Goal: Task Accomplishment & Management: Use online tool/utility

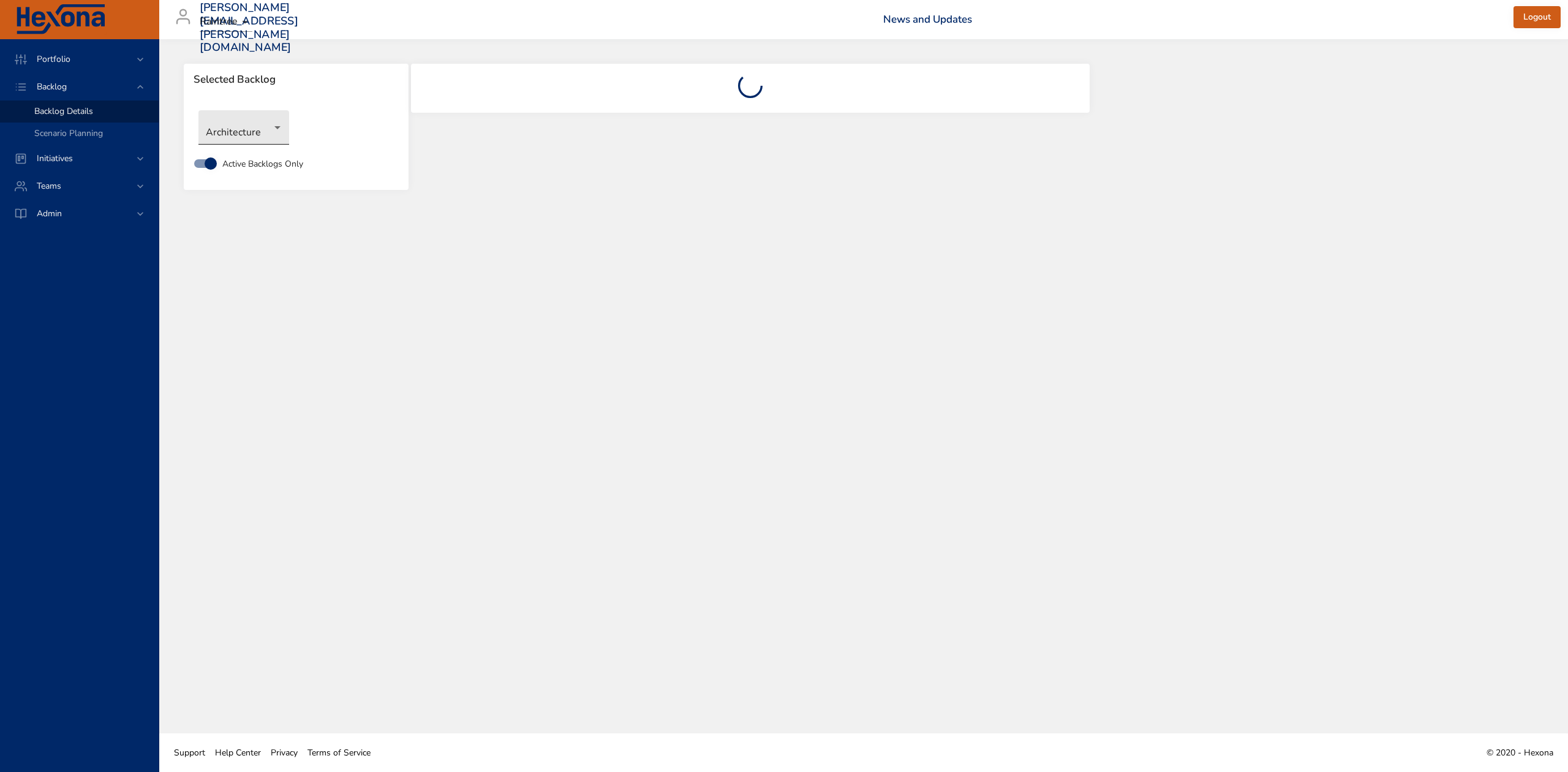
click at [277, 128] on body "Portfolio Backlog Backlog Details Scenario Planning Initiatives Teams Admin [PE…" at bounding box center [784, 386] width 1568 height 772
click at [238, 187] on li "Clinical" at bounding box center [261, 188] width 125 height 20
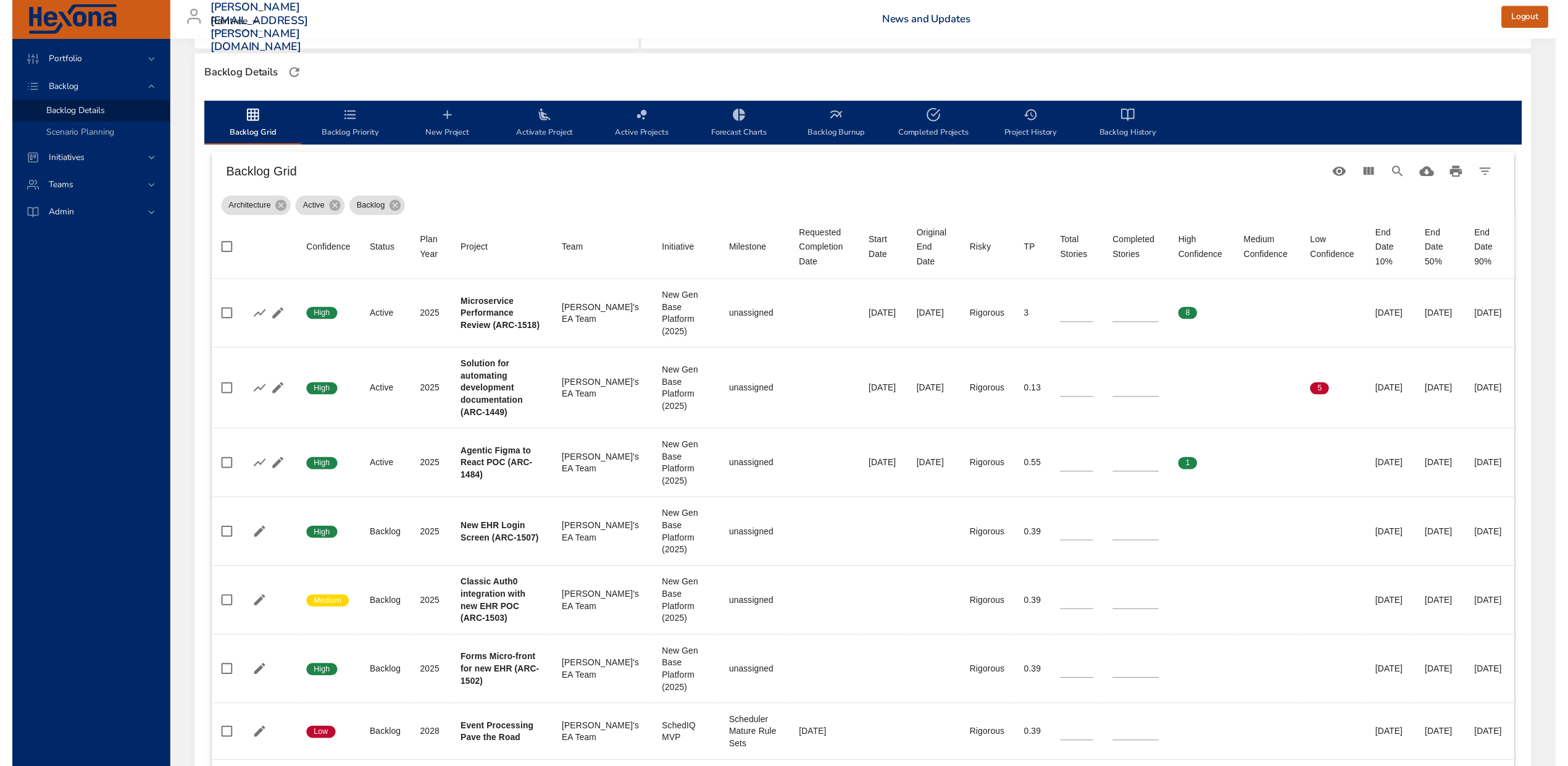
scroll to position [330, 0]
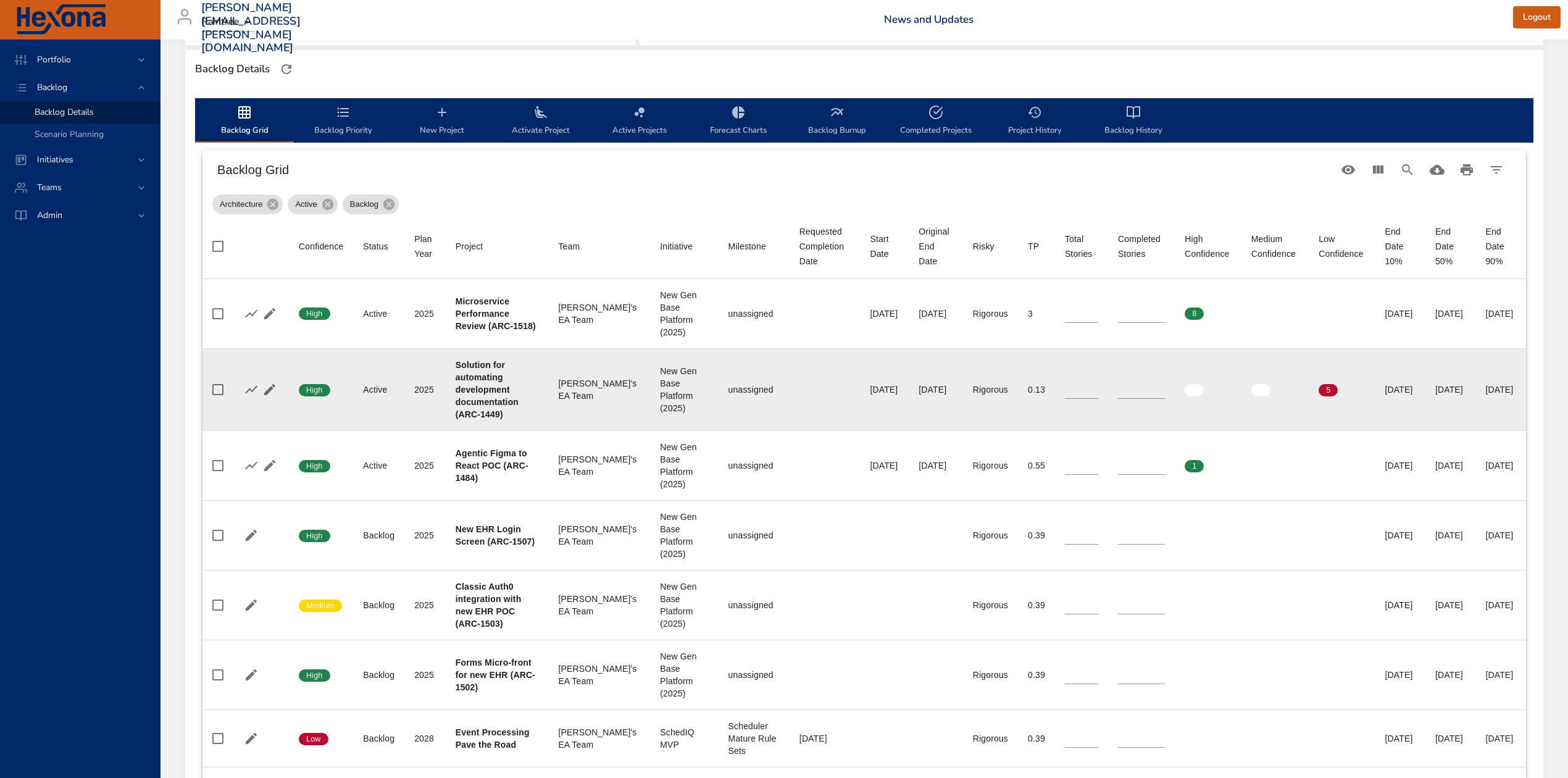
type input "*"
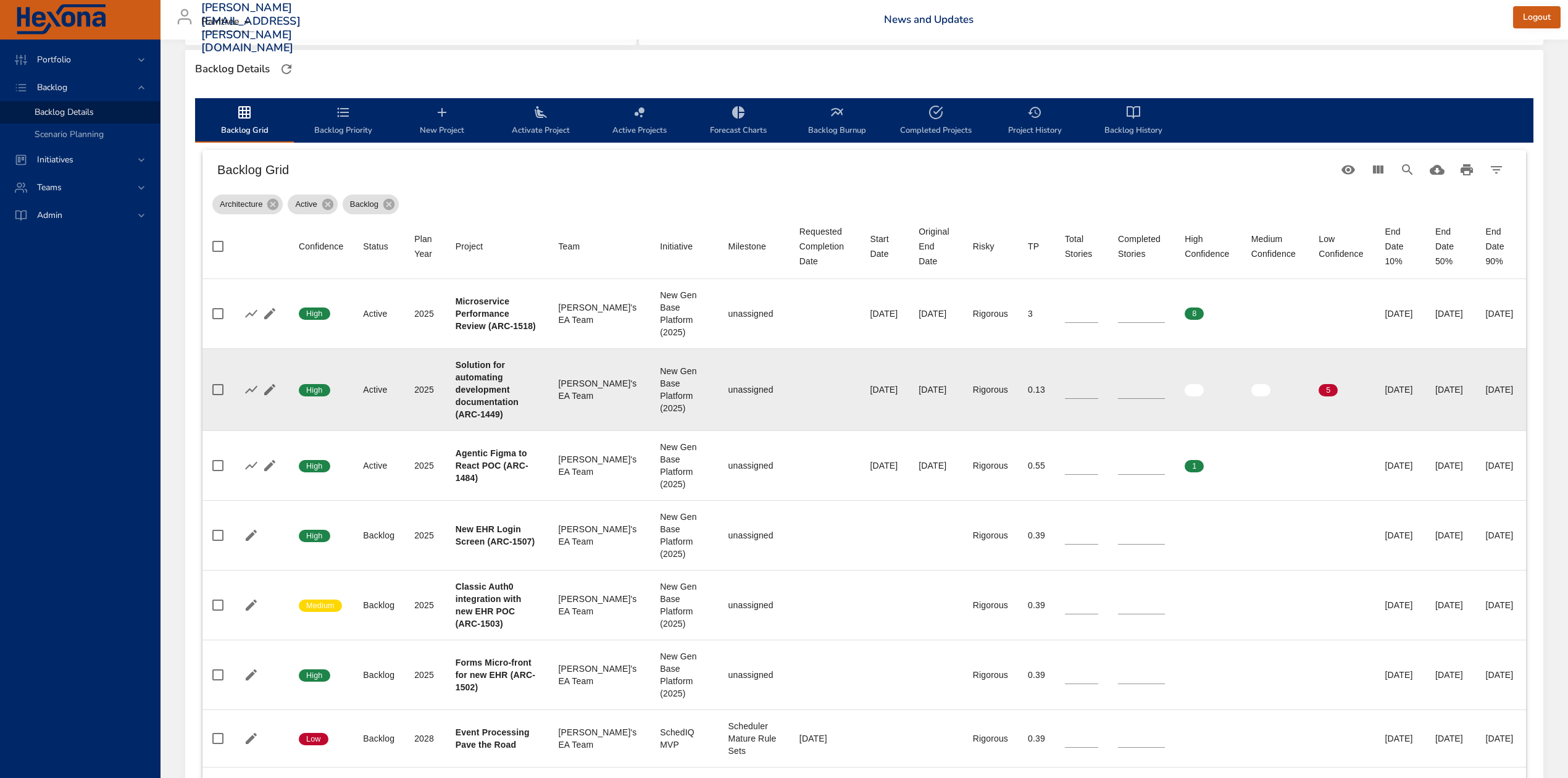
type input "*"
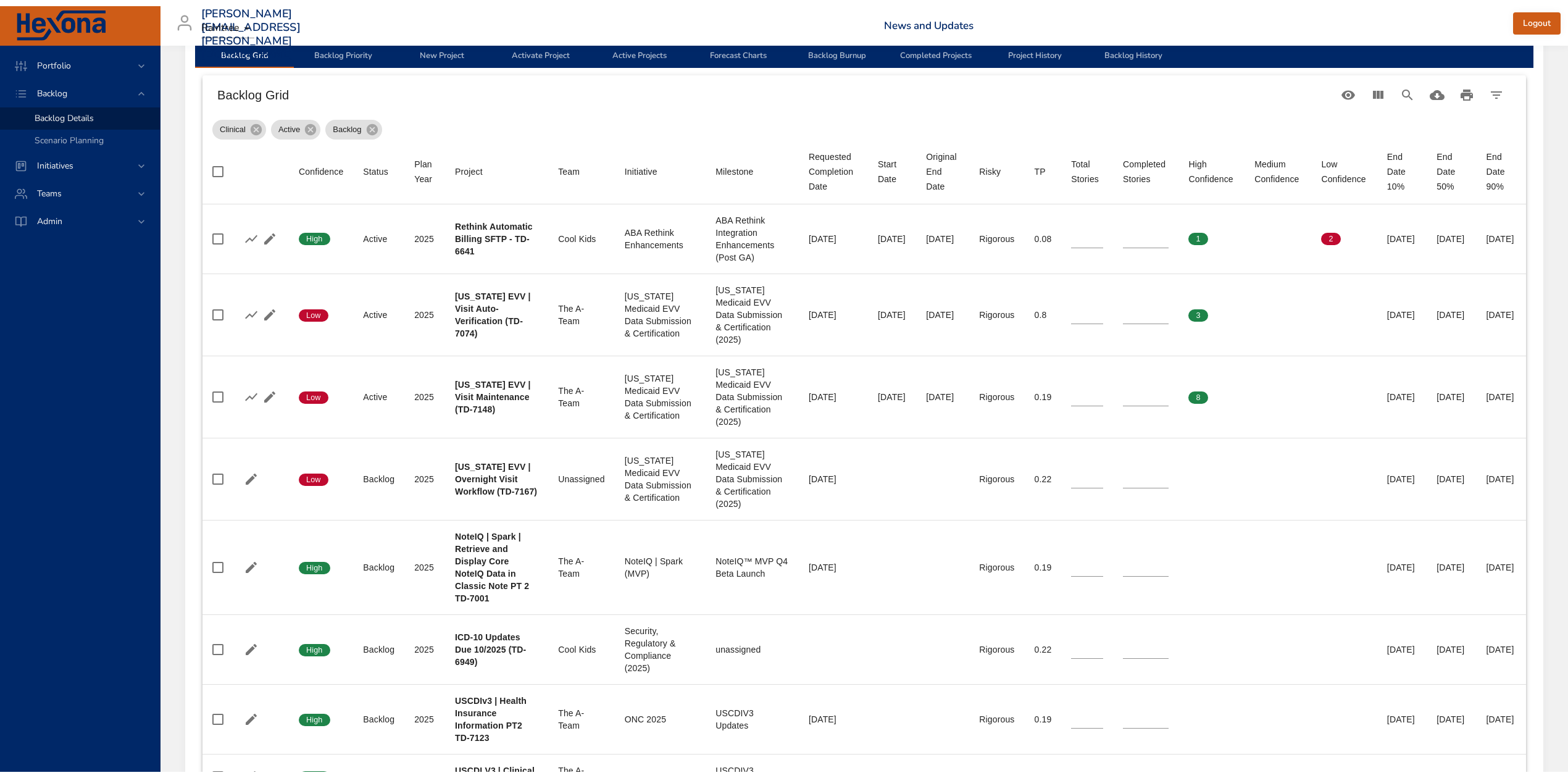
scroll to position [411, 0]
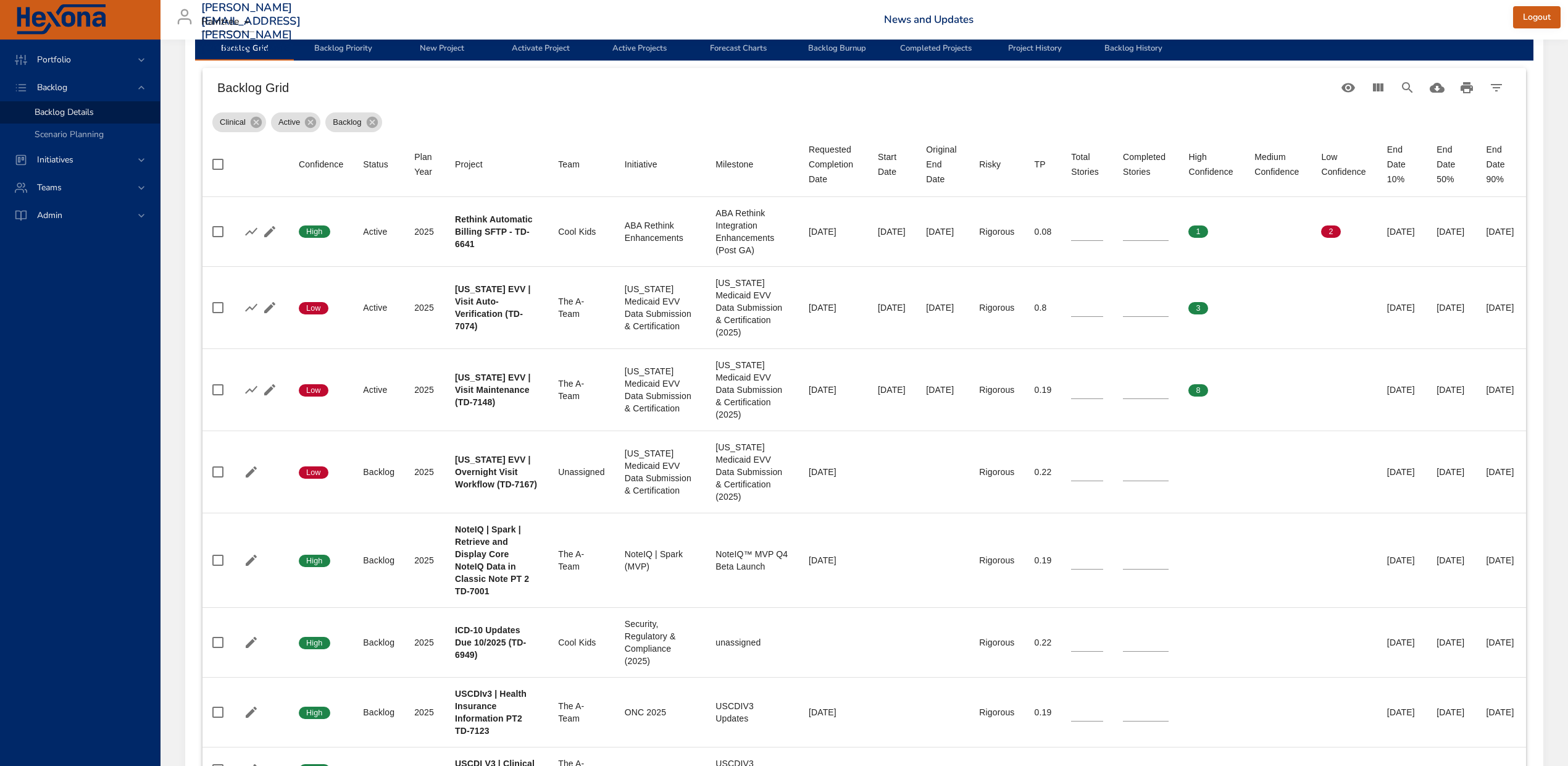
click at [1135, 48] on span "Backlog History" at bounding box center [1133, 39] width 84 height 32
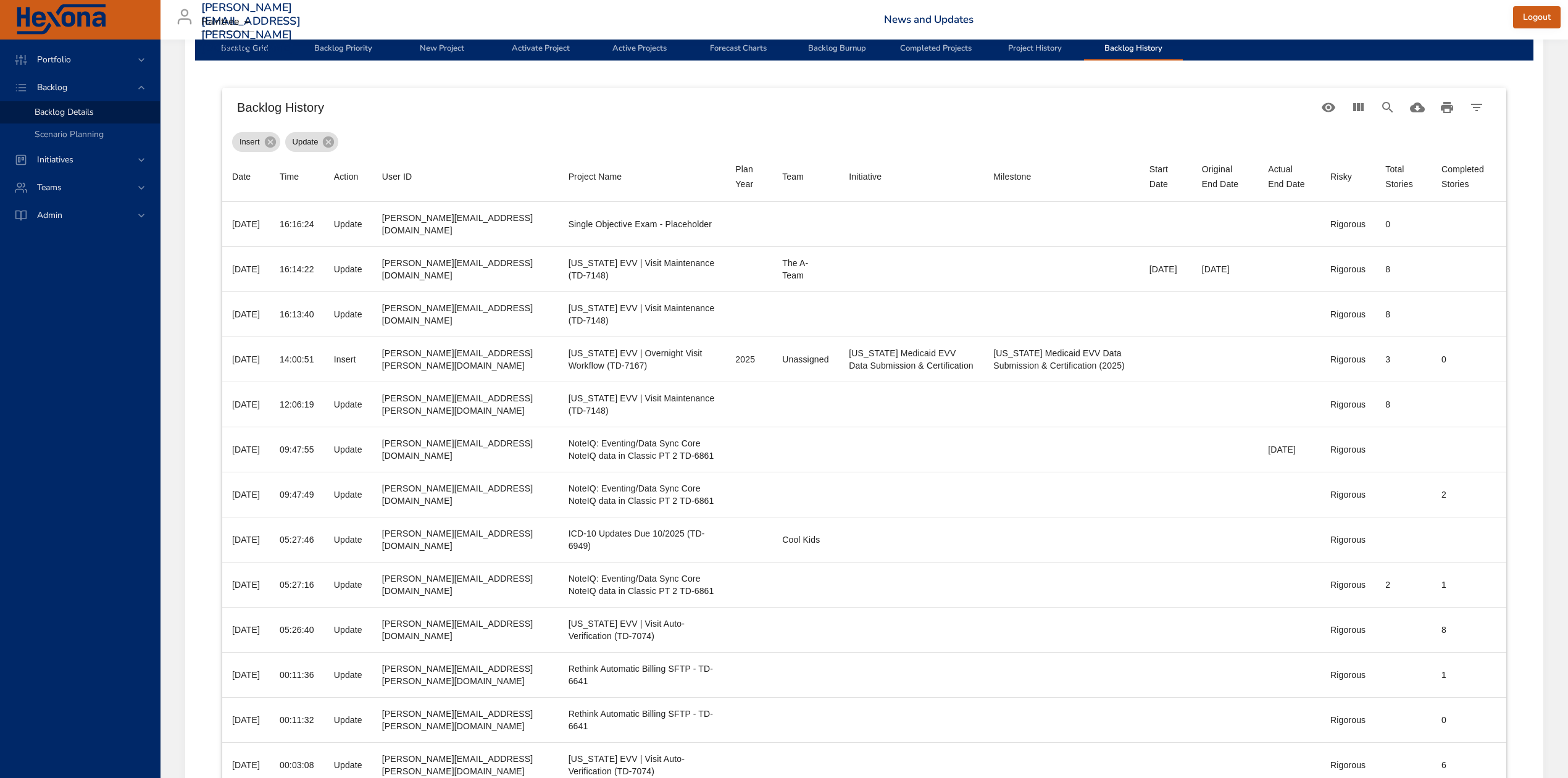
click at [329, 45] on span "Backlog Priority" at bounding box center [343, 39] width 84 height 32
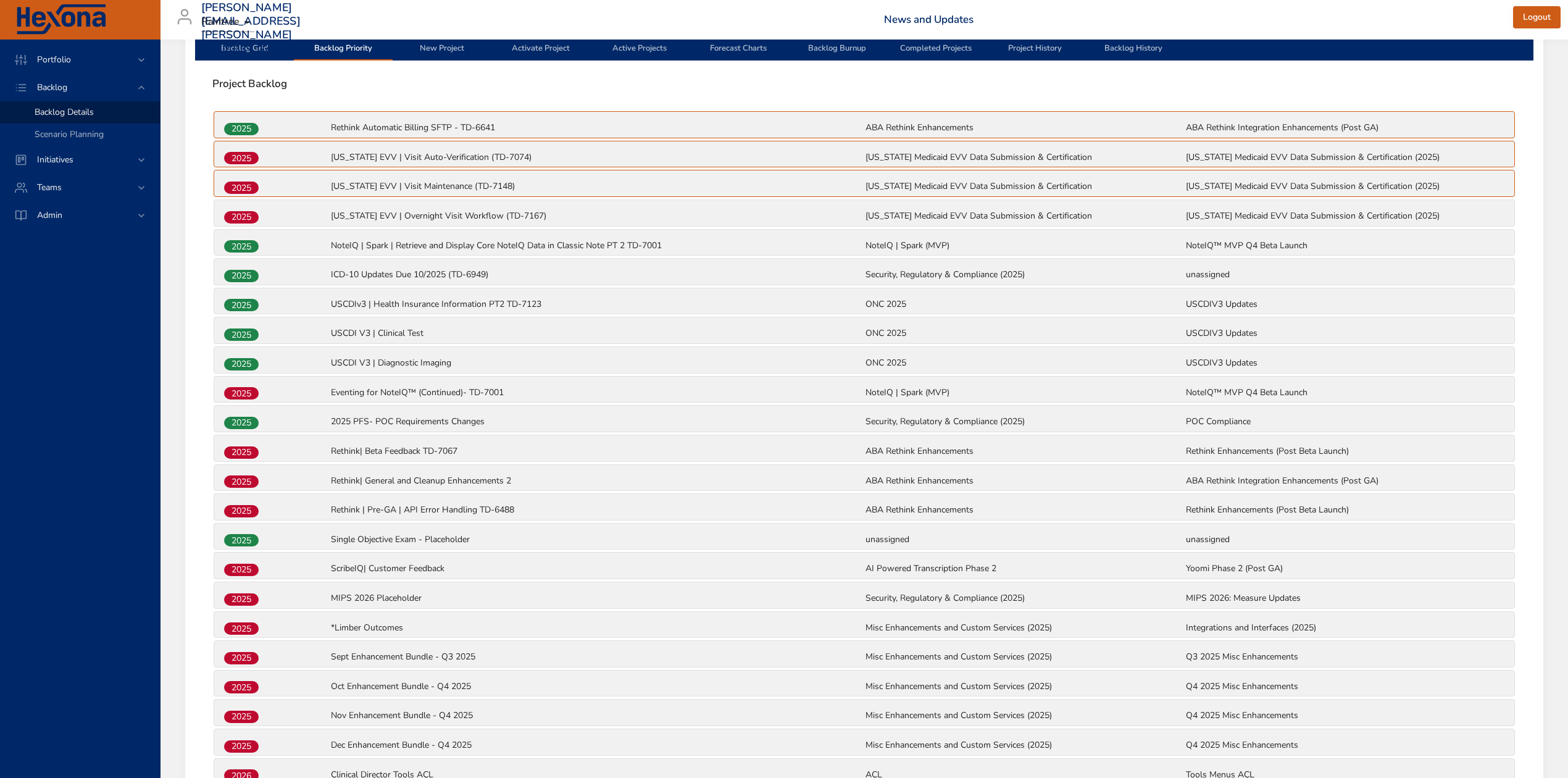
scroll to position [329, 0]
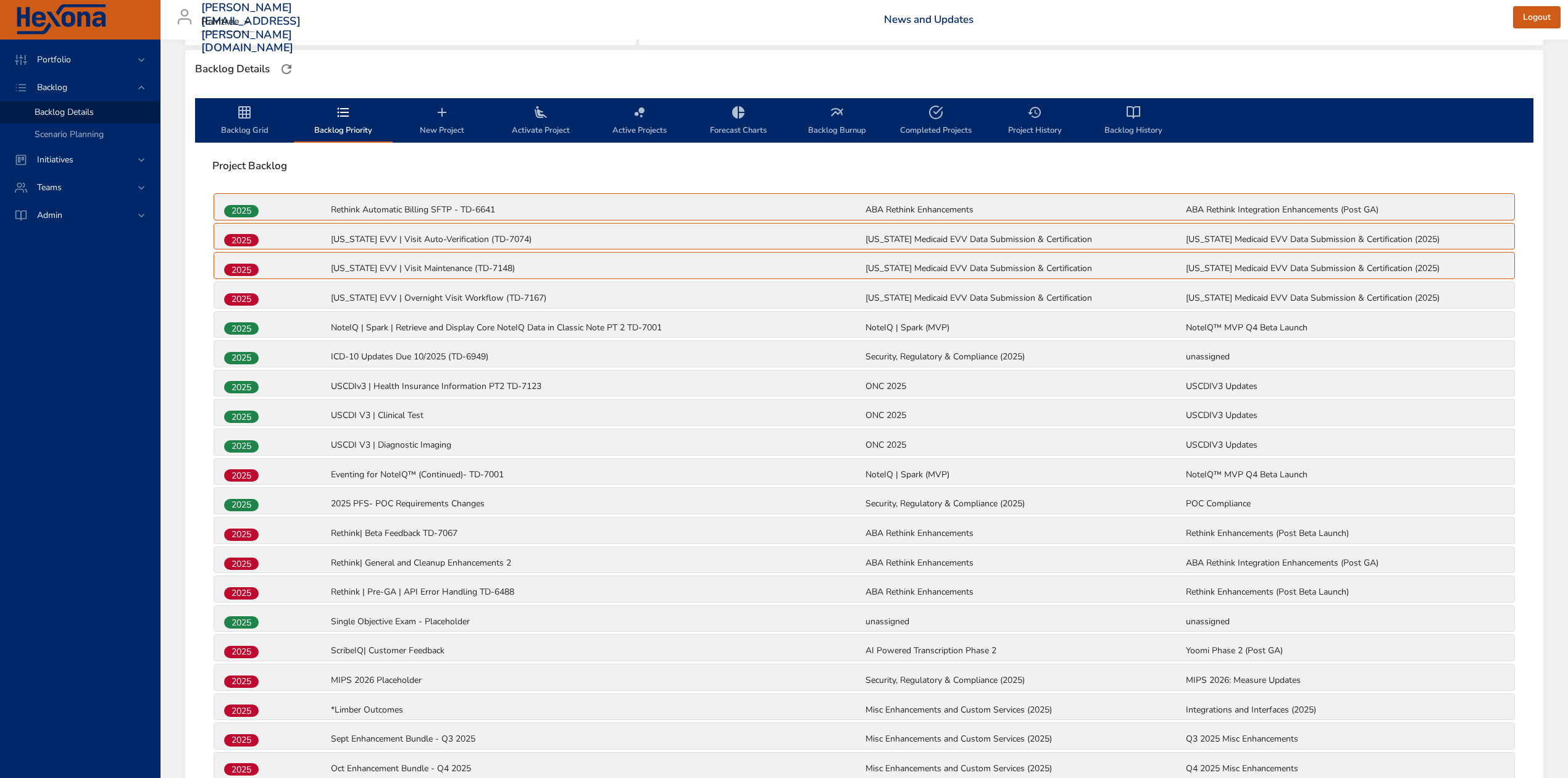
click at [1129, 108] on icon "backlog-tab" at bounding box center [1133, 113] width 15 height 15
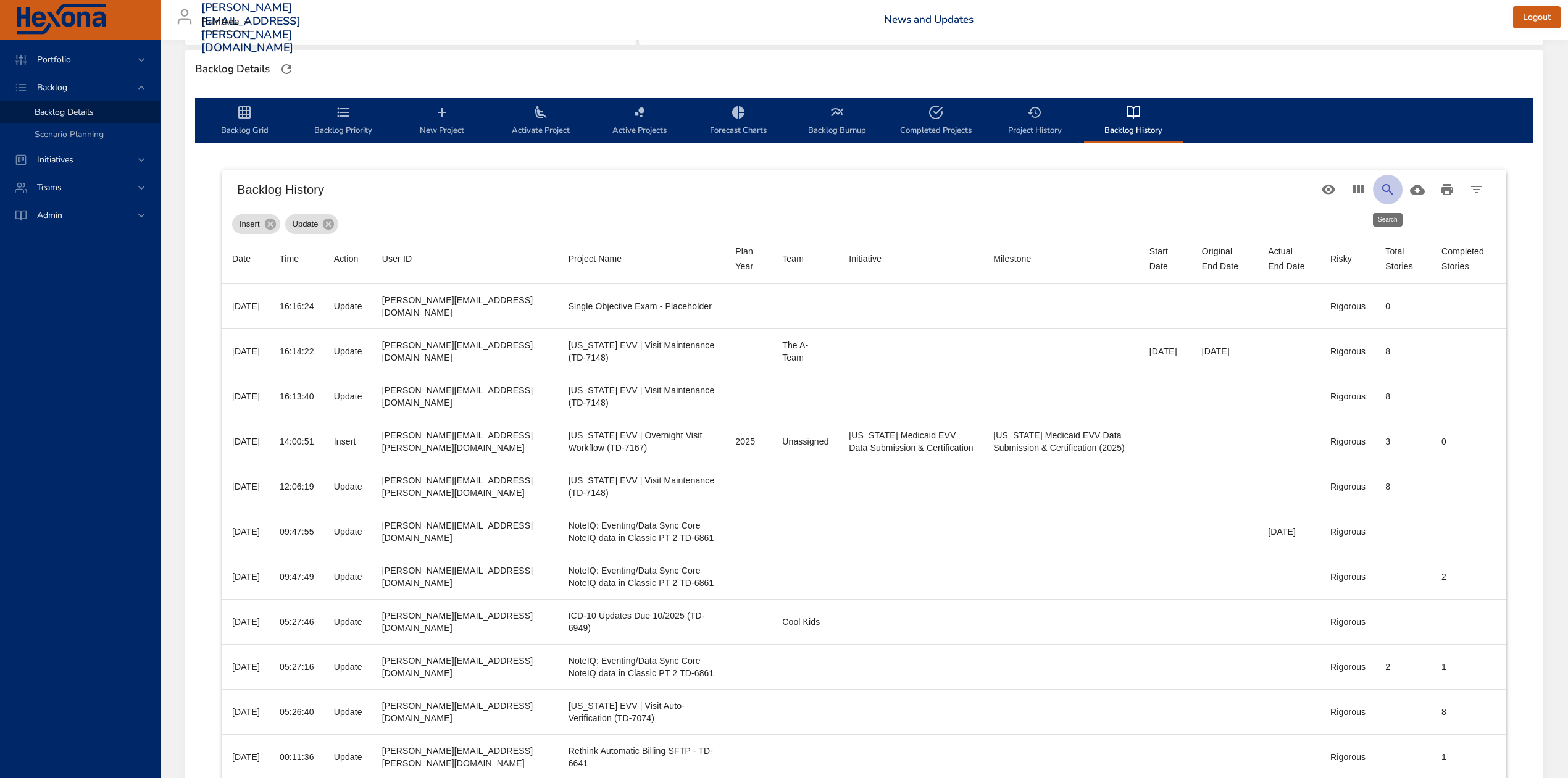
click at [1393, 183] on icon "Search" at bounding box center [1387, 189] width 15 height 15
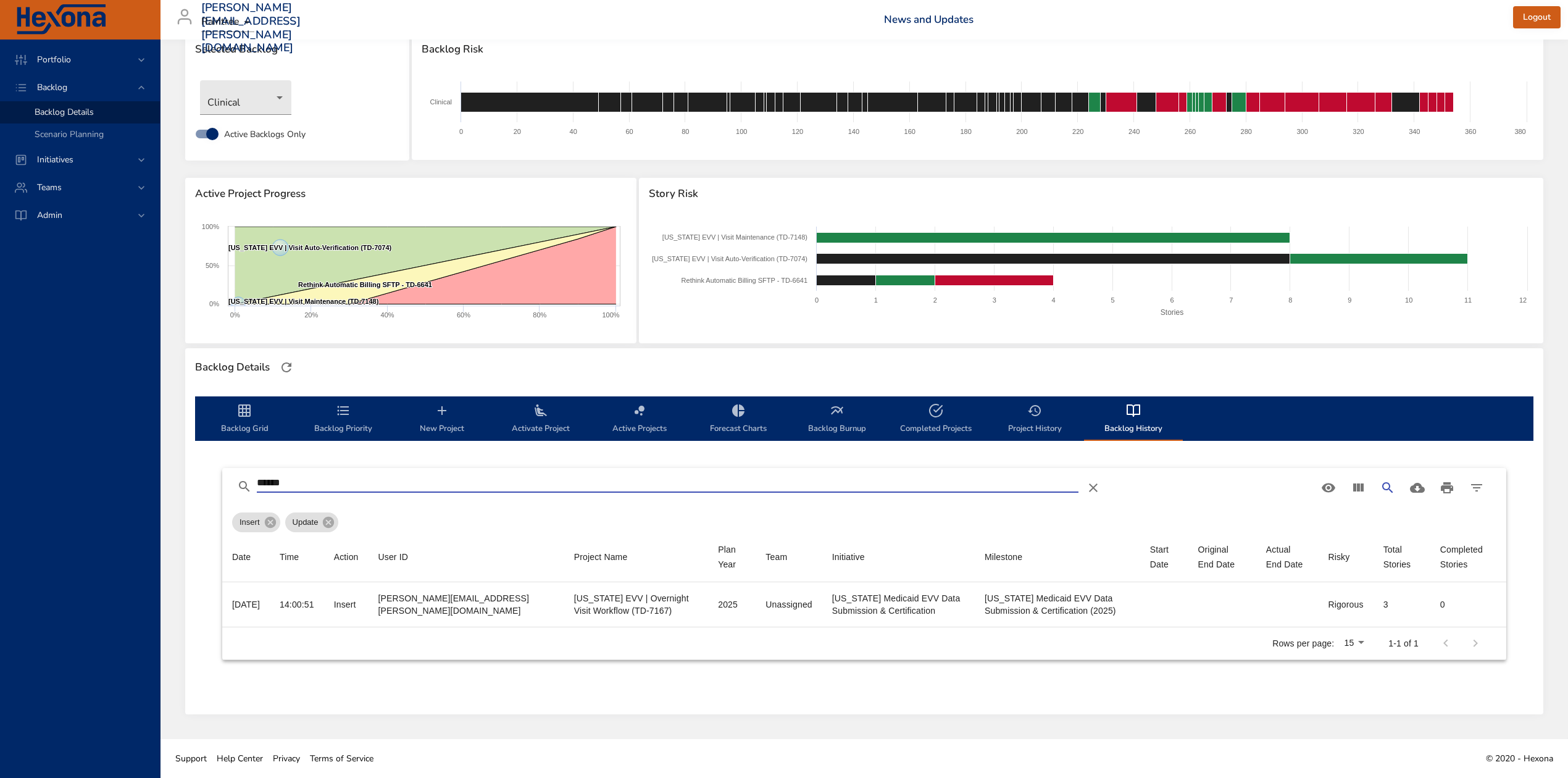
scroll to position [31, 0]
click at [339, 478] on input "*******" at bounding box center [667, 483] width 822 height 19
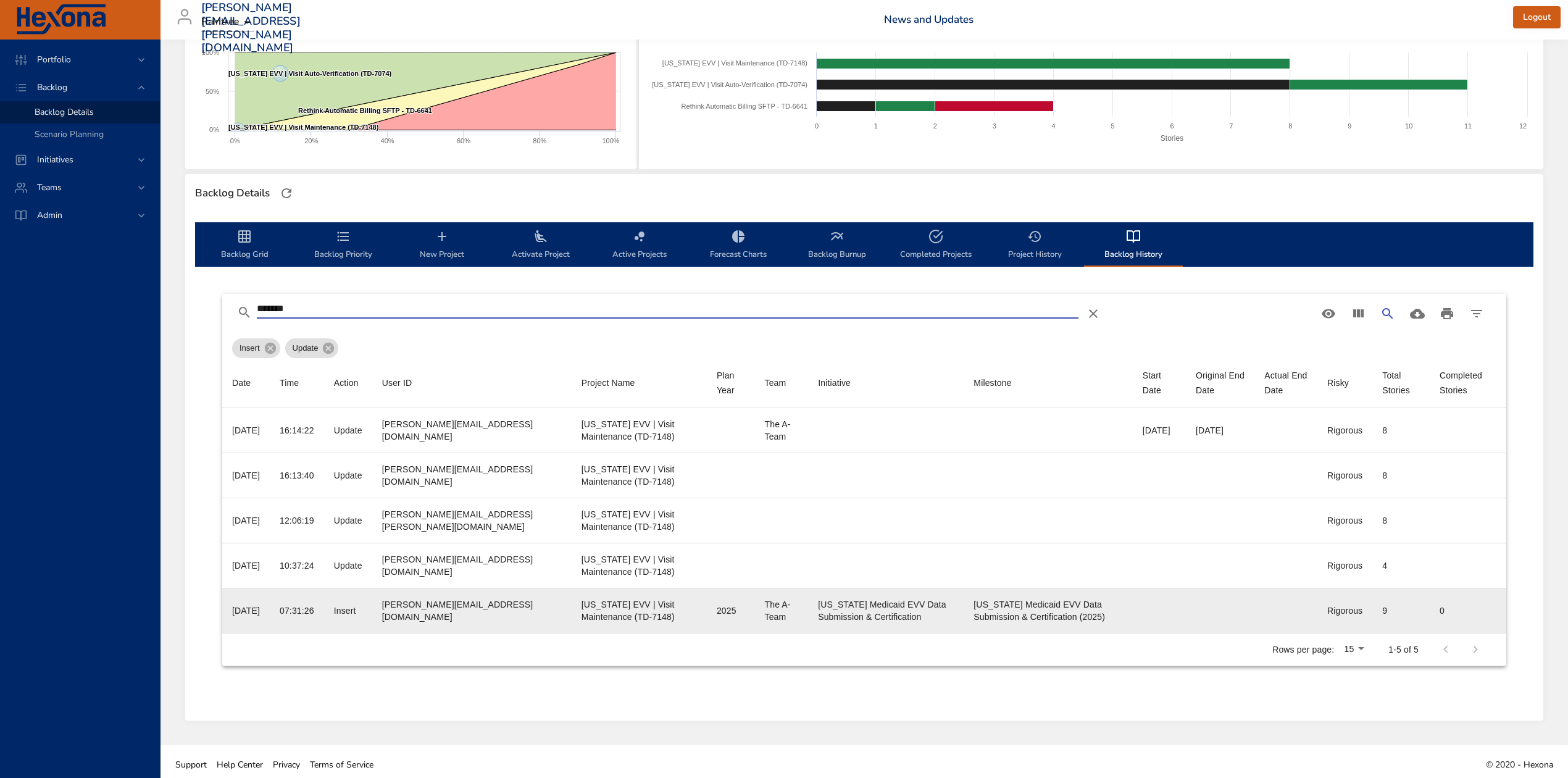
scroll to position [212, 0]
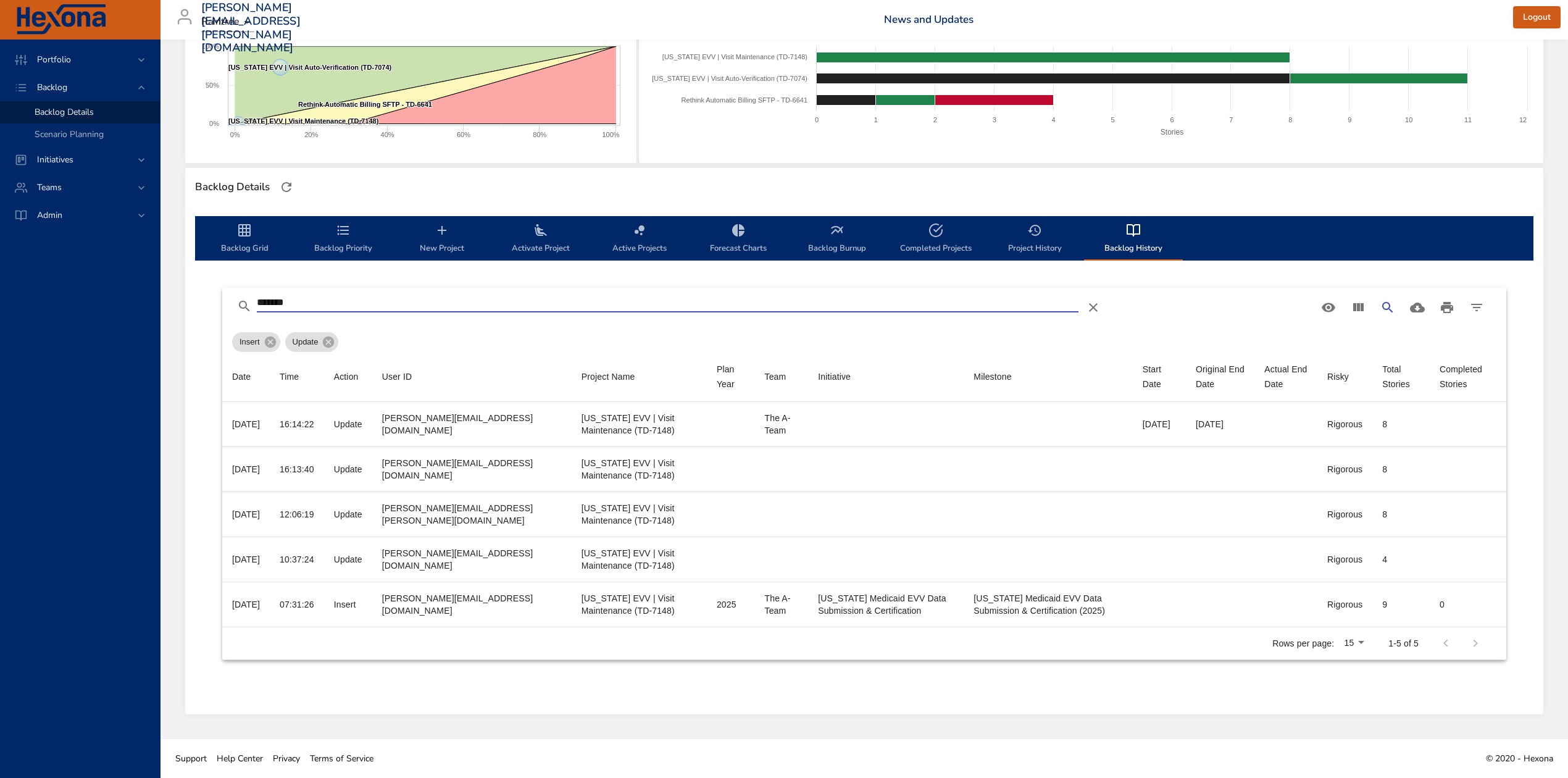
click at [319, 295] on input "*******" at bounding box center [667, 303] width 822 height 19
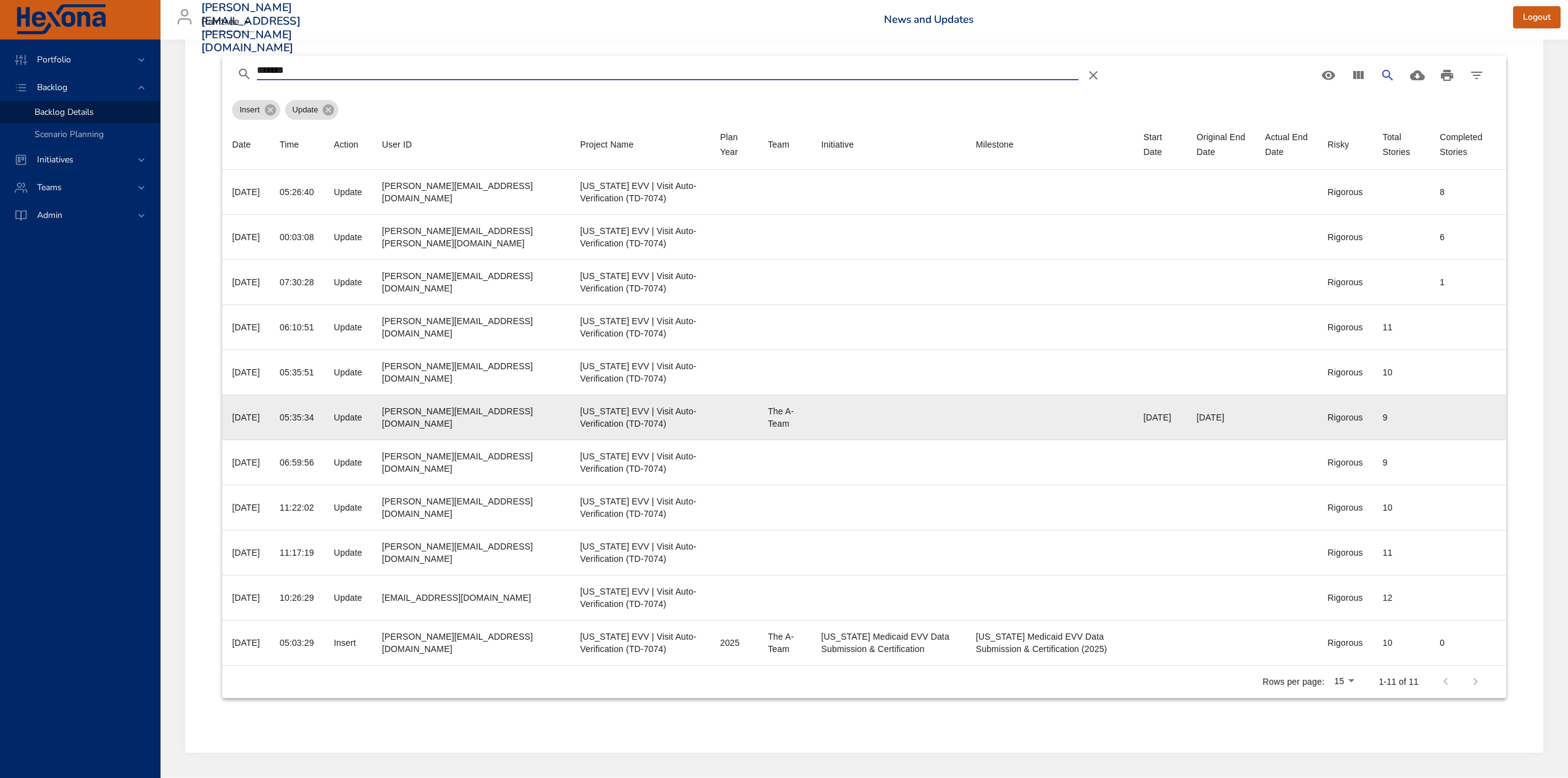
scroll to position [484, 0]
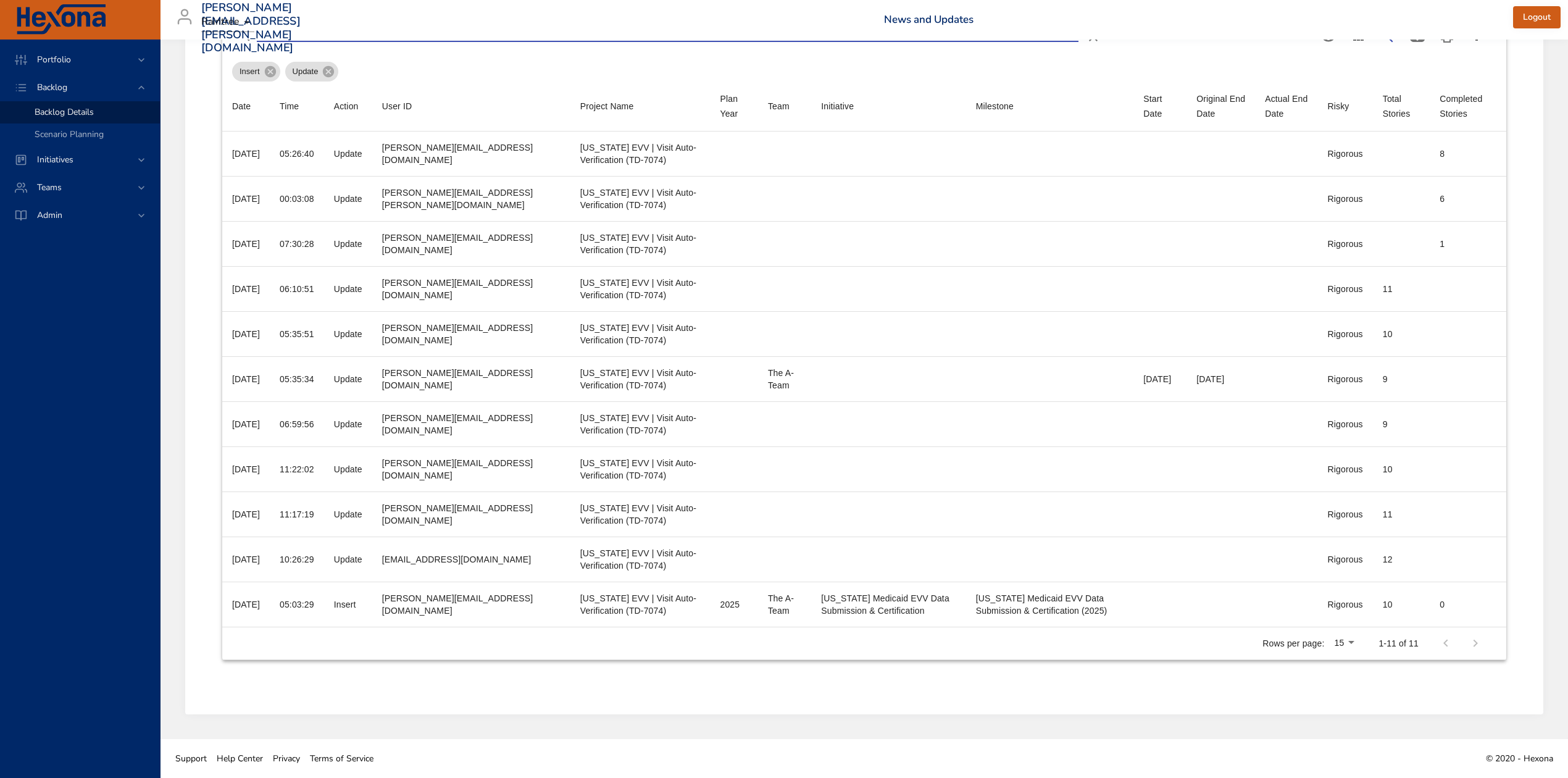
type input "*******"
